Goal: Information Seeking & Learning: Learn about a topic

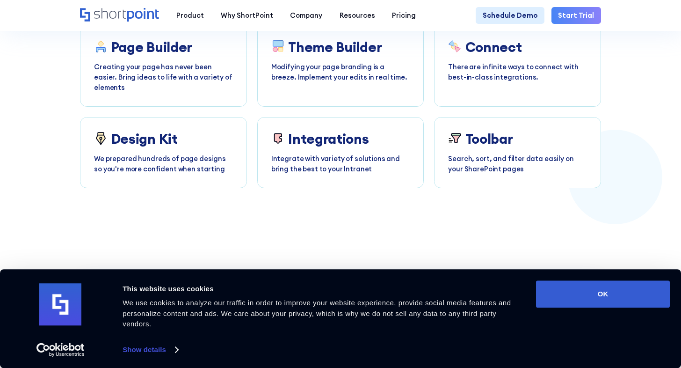
scroll to position [1321, 0]
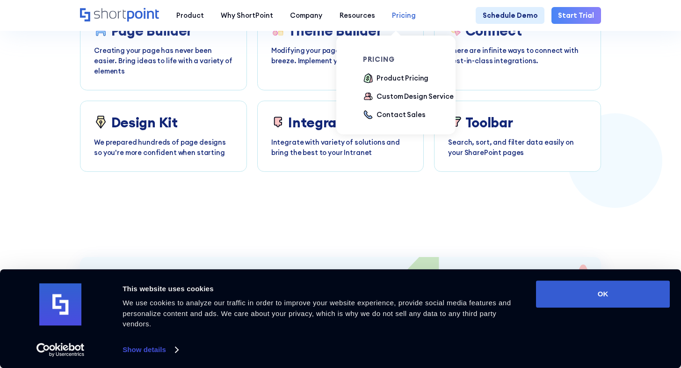
click at [399, 20] on div "Pricing" at bounding box center [404, 15] width 24 height 10
click at [392, 12] on div "Pricing" at bounding box center [404, 15] width 24 height 10
click at [382, 81] on div "Product Pricing" at bounding box center [403, 78] width 52 height 10
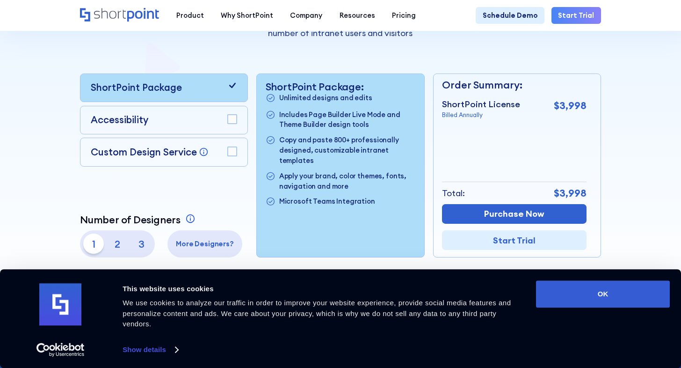
scroll to position [193, 0]
